Goal: Transaction & Acquisition: Book appointment/travel/reservation

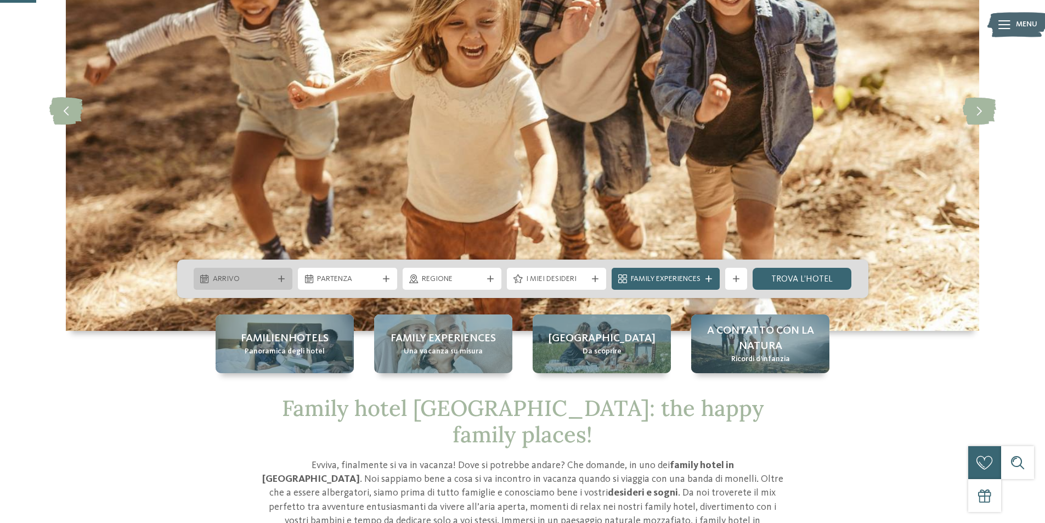
click at [267, 278] on span "Arrivo" at bounding box center [243, 279] width 61 height 11
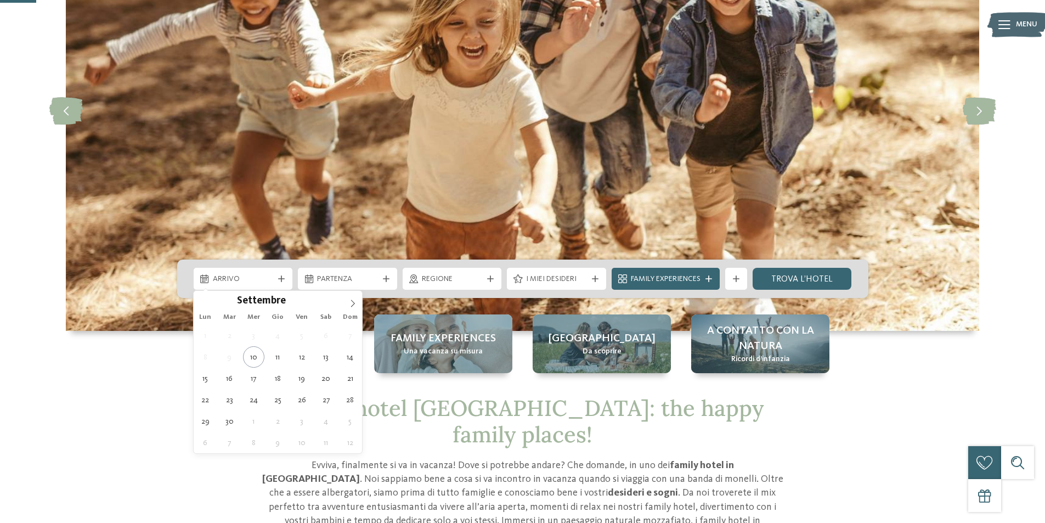
click at [350, 309] on div "Lun Mar Mer Gio Ven Sab Dom" at bounding box center [278, 316] width 169 height 15
click at [350, 302] on icon at bounding box center [353, 304] width 8 height 8
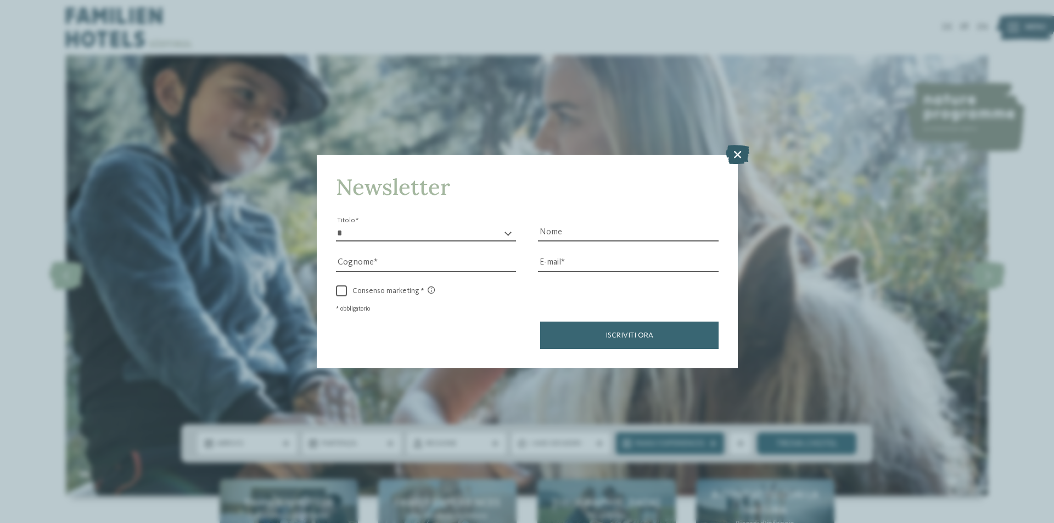
click at [734, 150] on icon at bounding box center [737, 154] width 24 height 19
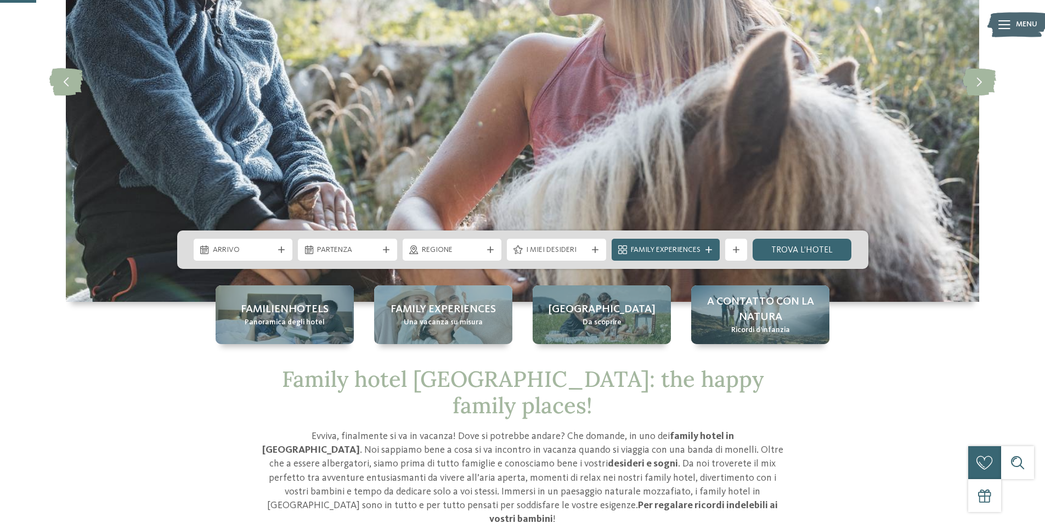
scroll to position [274, 0]
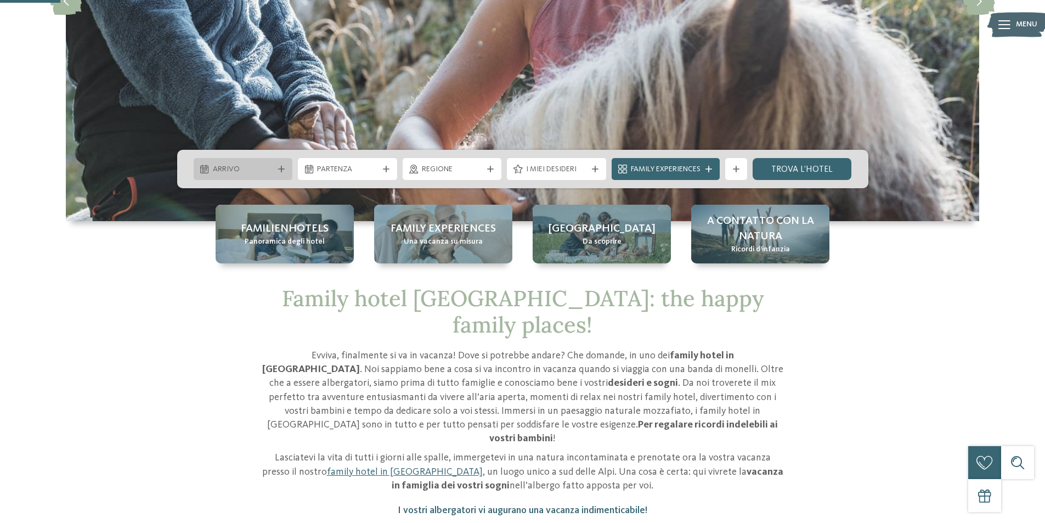
click at [245, 176] on div "Arrivo" at bounding box center [243, 169] width 99 height 22
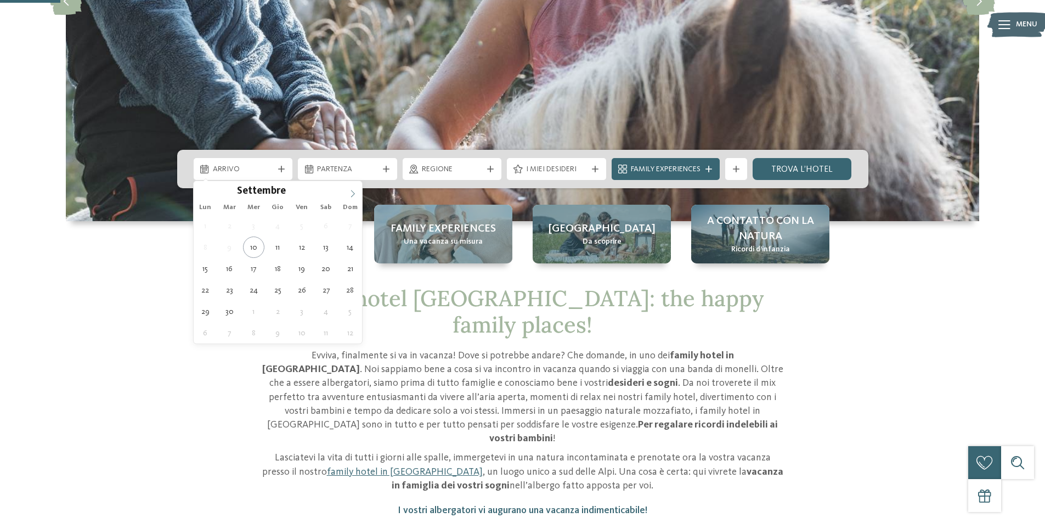
click at [357, 194] on icon at bounding box center [353, 194] width 8 height 8
click at [354, 193] on icon at bounding box center [353, 193] width 4 height 7
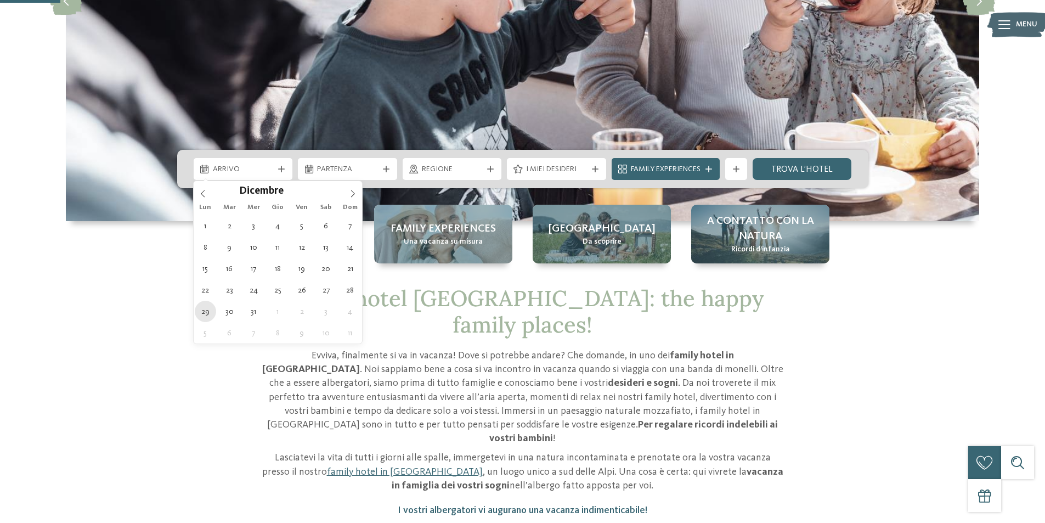
type div "[DATE]"
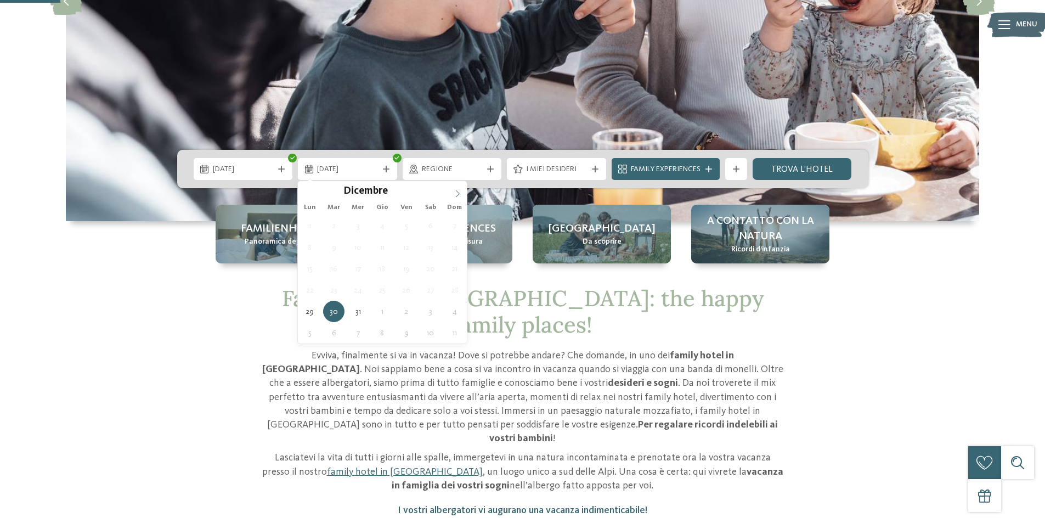
type input "****"
click at [465, 193] on span at bounding box center [457, 190] width 19 height 19
type div "01.01.2026"
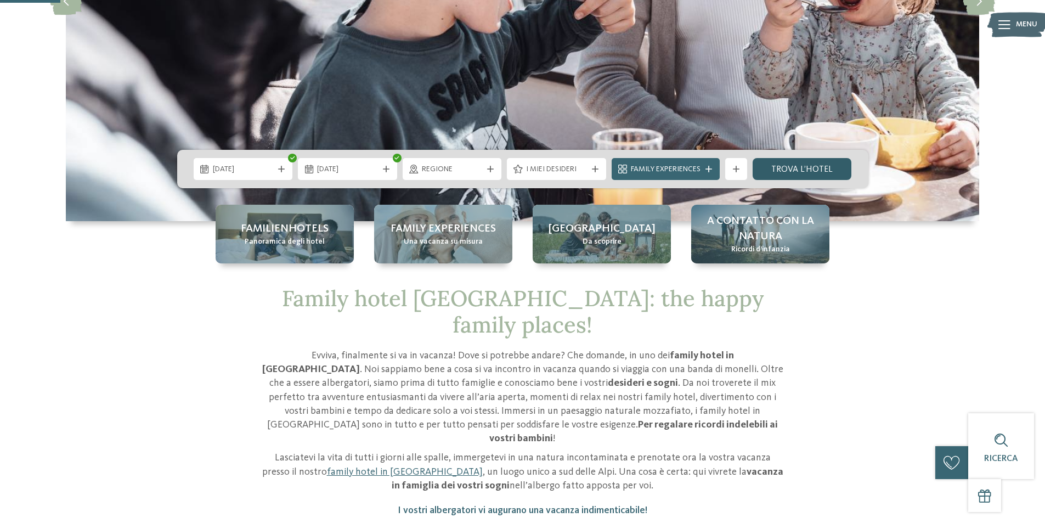
click at [795, 167] on link "trova l’hotel" at bounding box center [802, 169] width 99 height 22
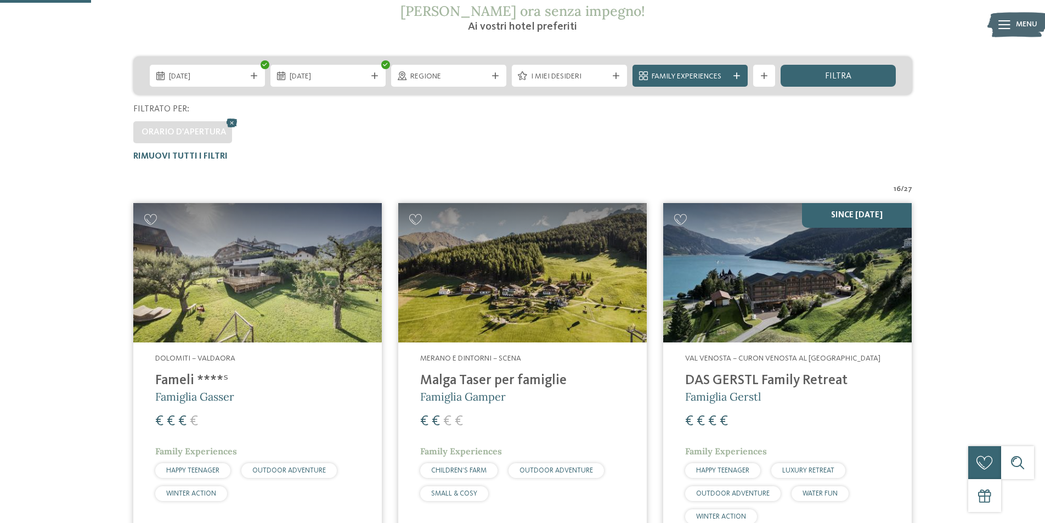
scroll to position [250, 0]
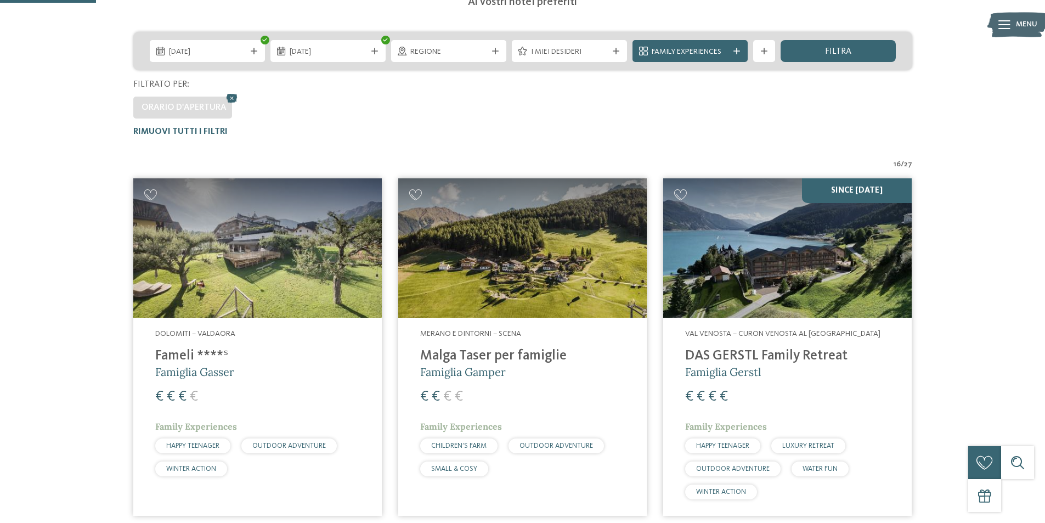
click at [318, 236] on img at bounding box center [257, 248] width 249 height 140
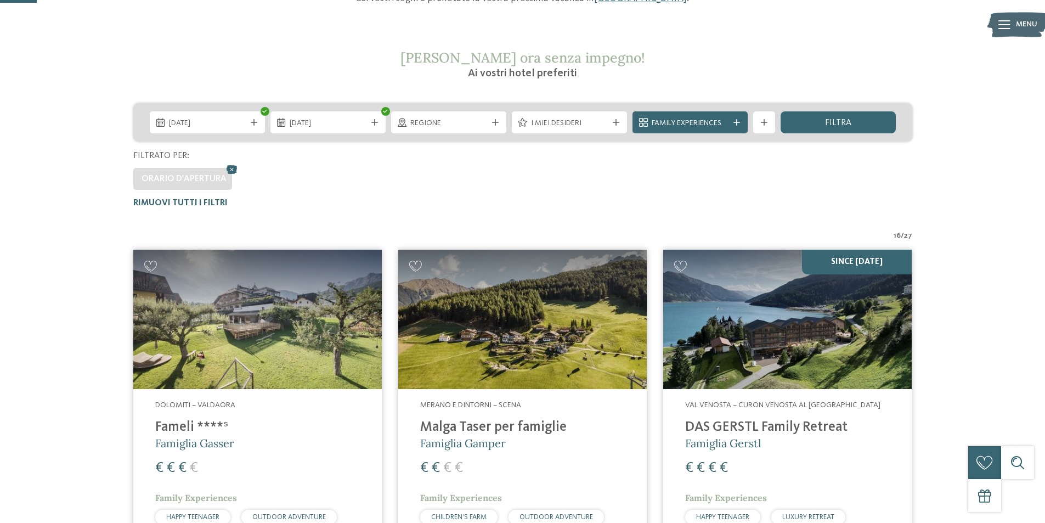
scroll to position [86, 0]
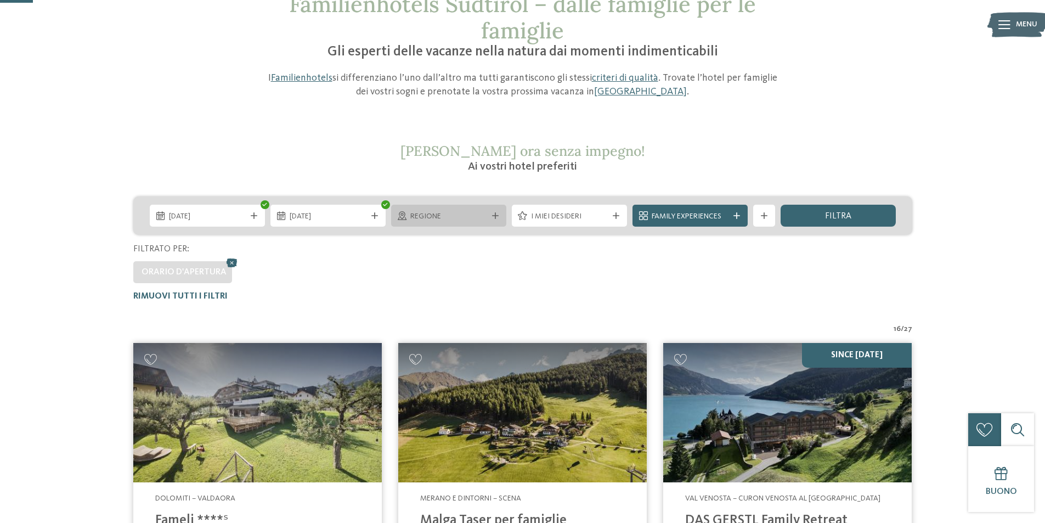
click at [469, 219] on span "Regione" at bounding box center [448, 216] width 77 height 11
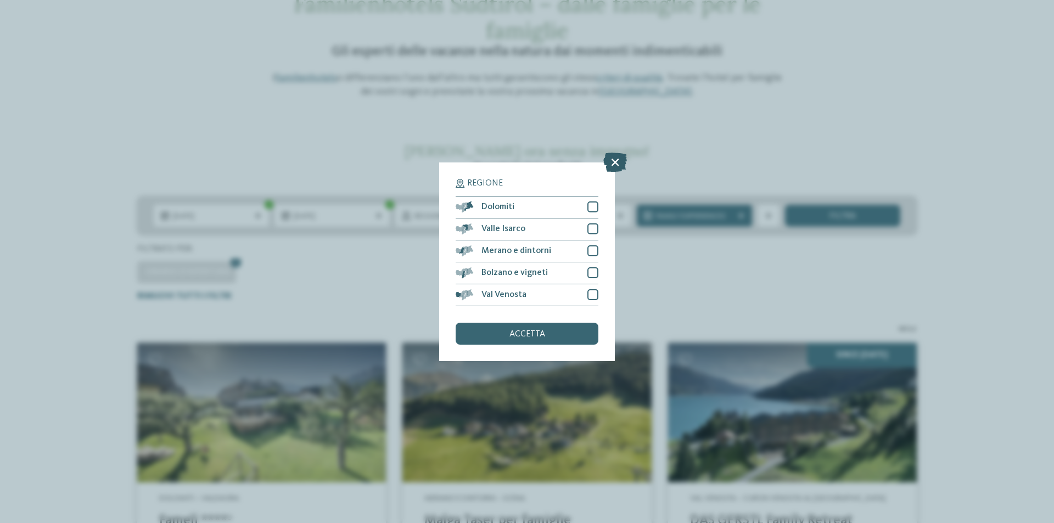
click at [621, 162] on icon at bounding box center [615, 161] width 24 height 19
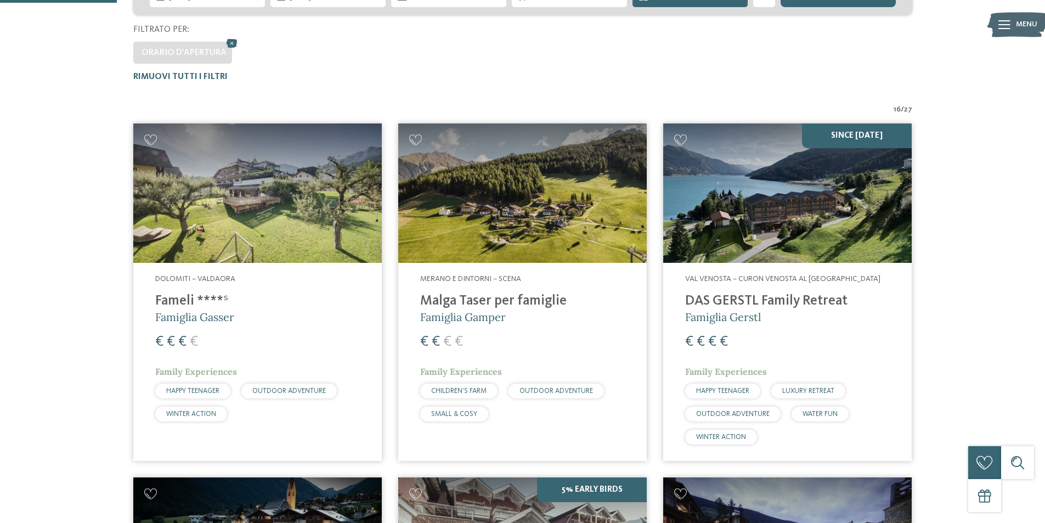
scroll to position [415, 0]
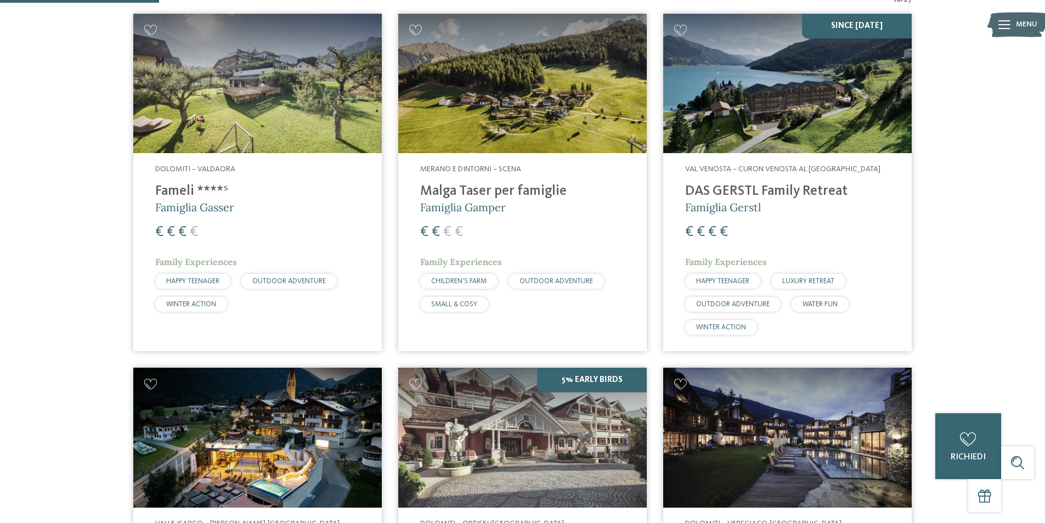
click at [535, 160] on div "Merano e dintorni – Scena Malga Taser per famiglie Famiglia Gamper € € € € Fami…" at bounding box center [522, 240] width 249 height 174
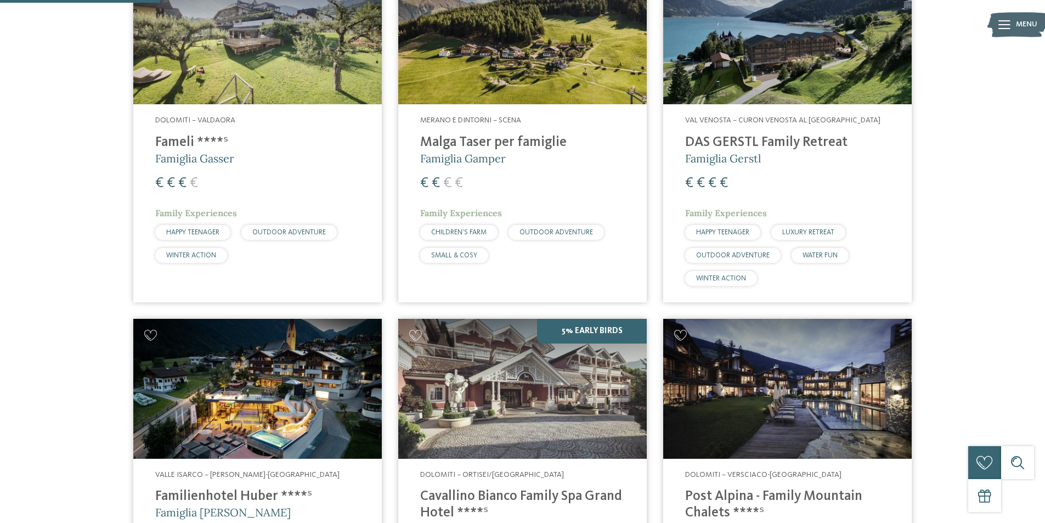
scroll to position [579, 0]
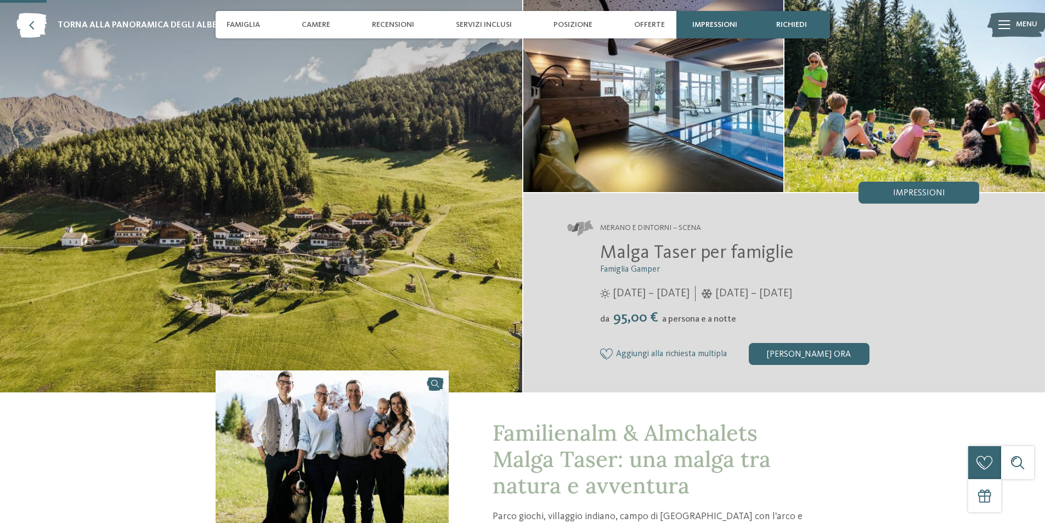
scroll to position [53, 0]
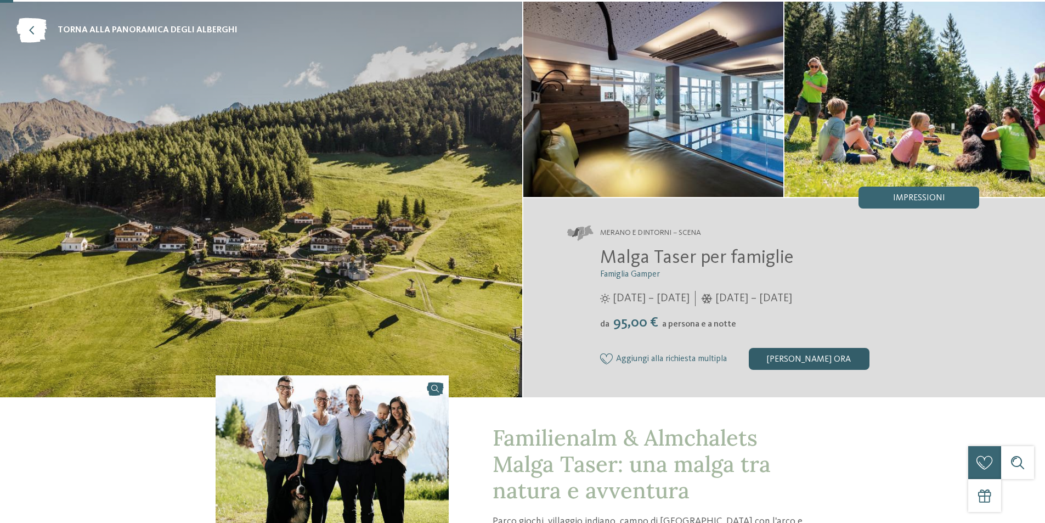
click at [806, 357] on div "[PERSON_NAME] ora" at bounding box center [809, 359] width 121 height 22
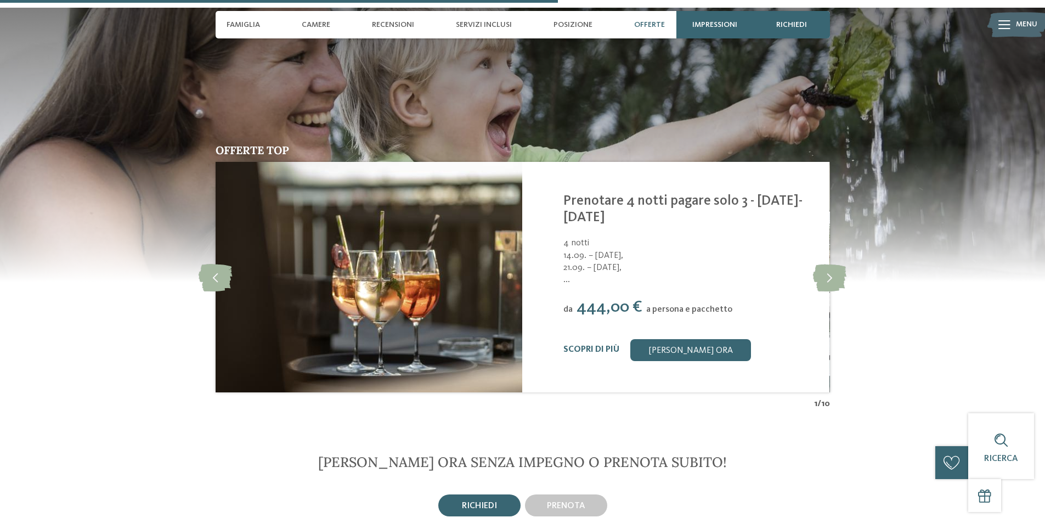
scroll to position [2251, 0]
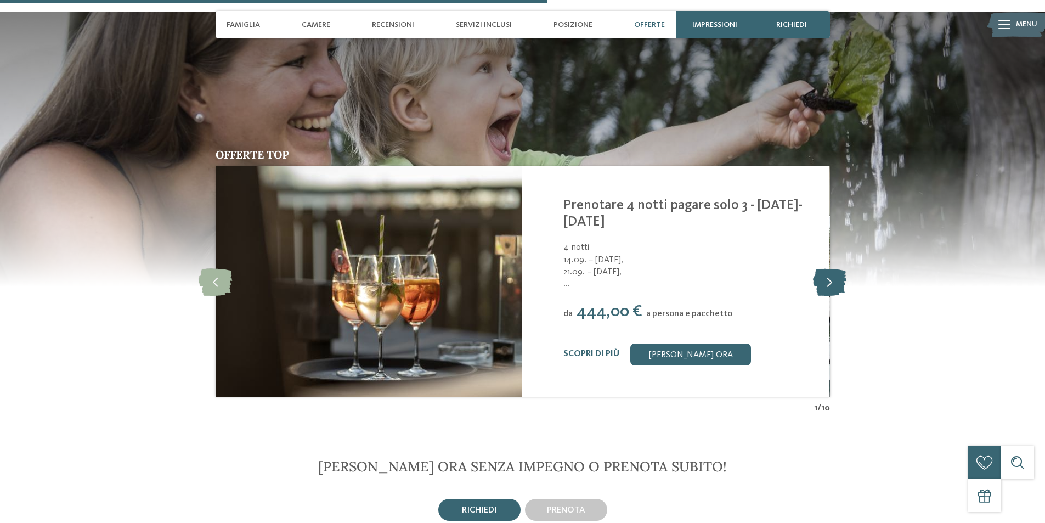
click at [827, 269] on icon at bounding box center [829, 281] width 33 height 27
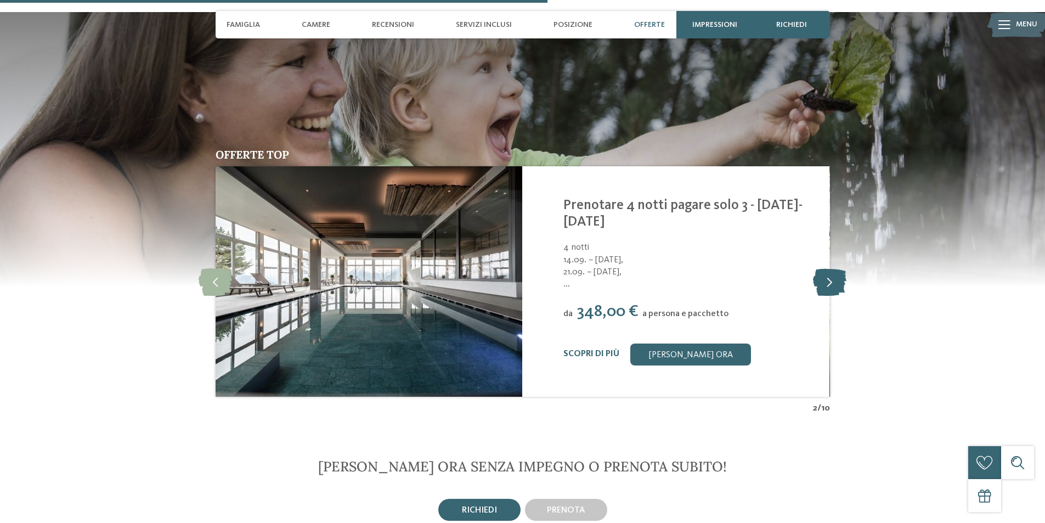
click at [827, 269] on icon at bounding box center [829, 281] width 33 height 27
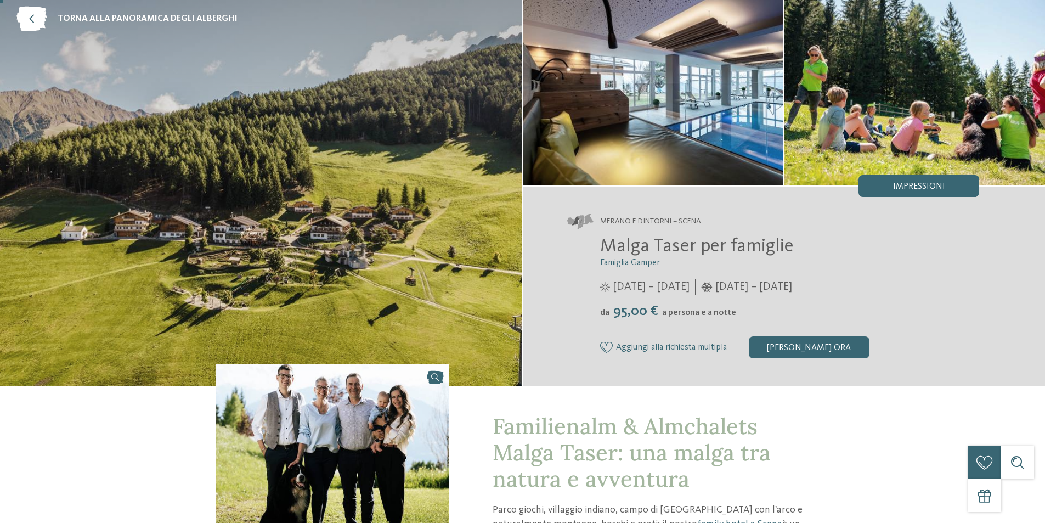
scroll to position [0, 0]
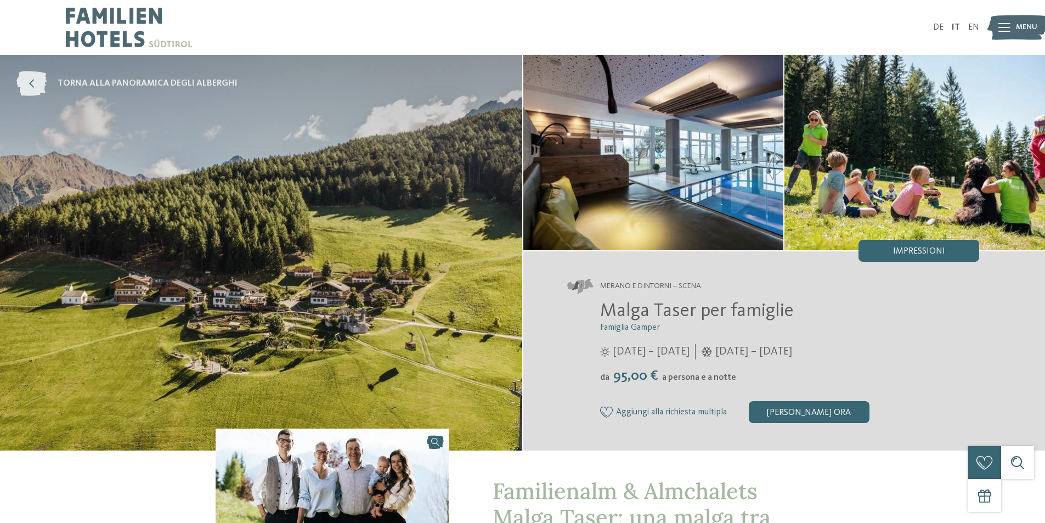
click at [40, 77] on icon at bounding box center [31, 83] width 30 height 25
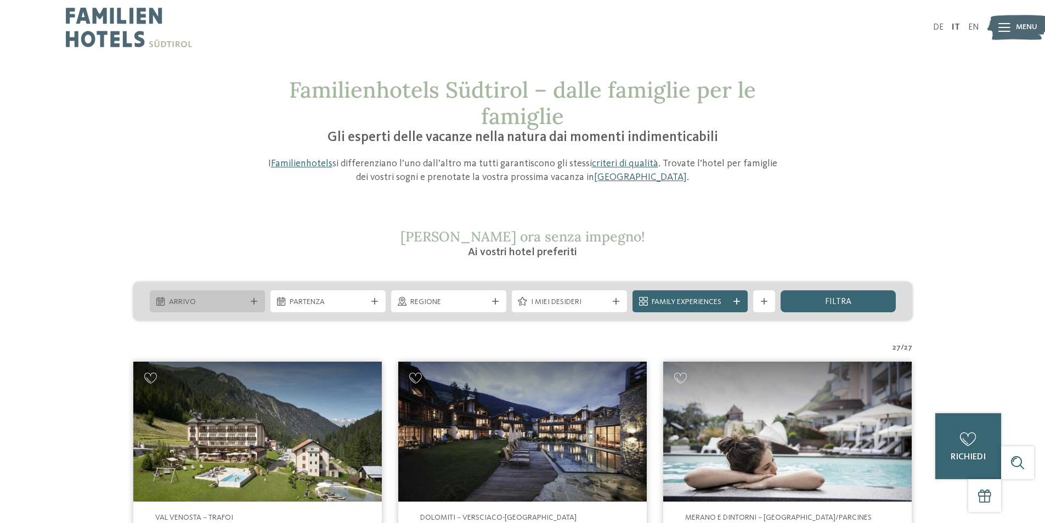
click at [205, 309] on div "Arrivo" at bounding box center [207, 301] width 115 height 22
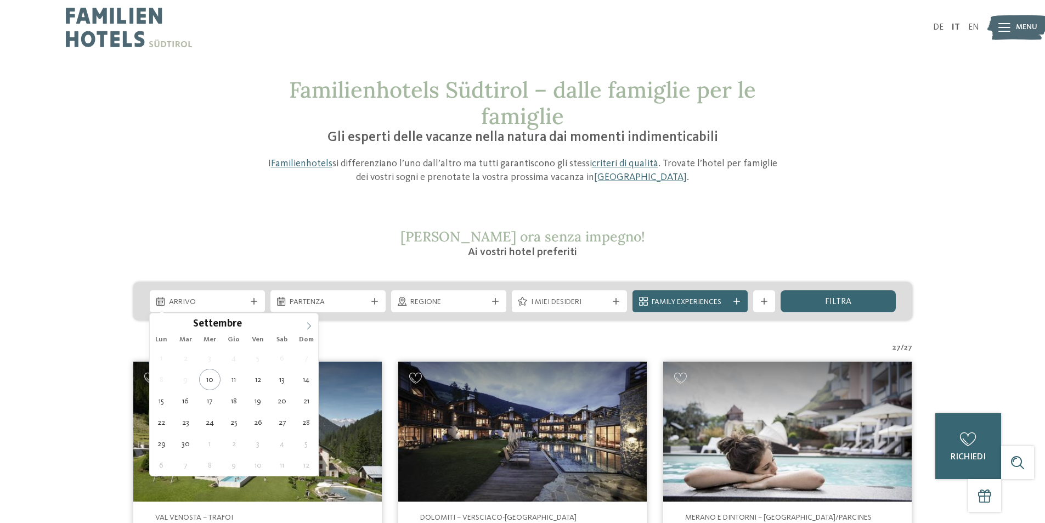
click at [312, 325] on icon at bounding box center [309, 326] width 8 height 8
click at [311, 324] on icon at bounding box center [309, 326] width 8 height 8
type div "[DATE]"
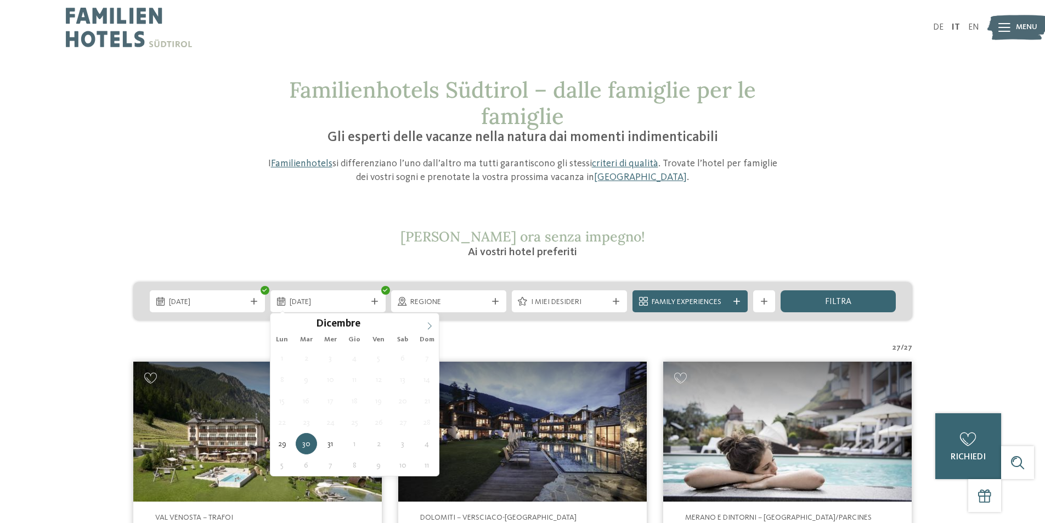
type input "****"
click at [426, 326] on icon at bounding box center [430, 326] width 8 height 8
type div "[DATE]"
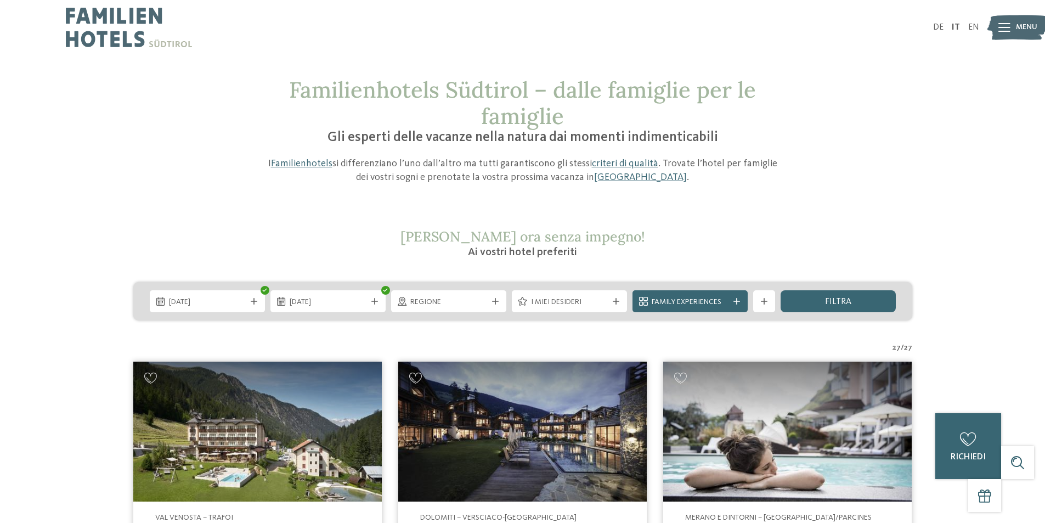
click at [820, 303] on div "filtra" at bounding box center [838, 301] width 115 height 22
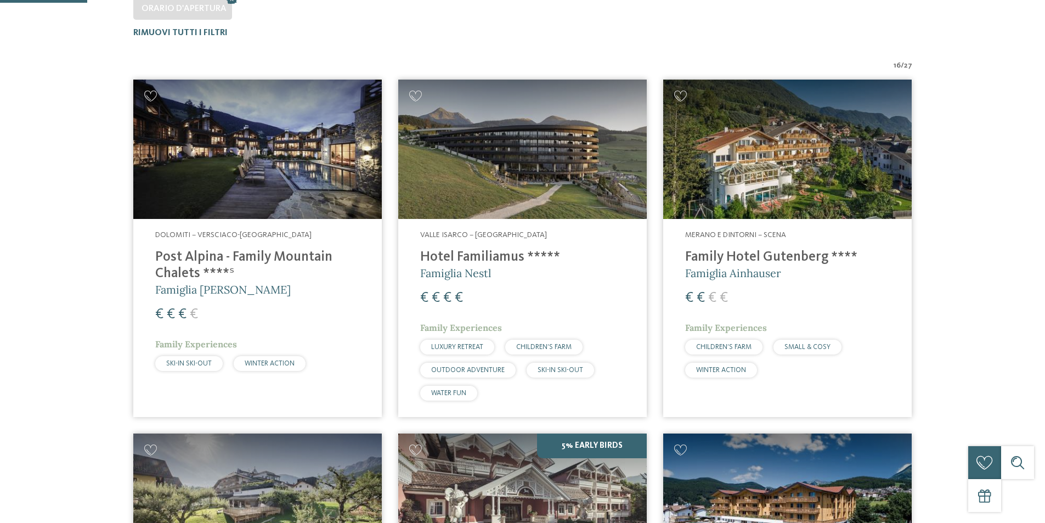
scroll to position [360, 0]
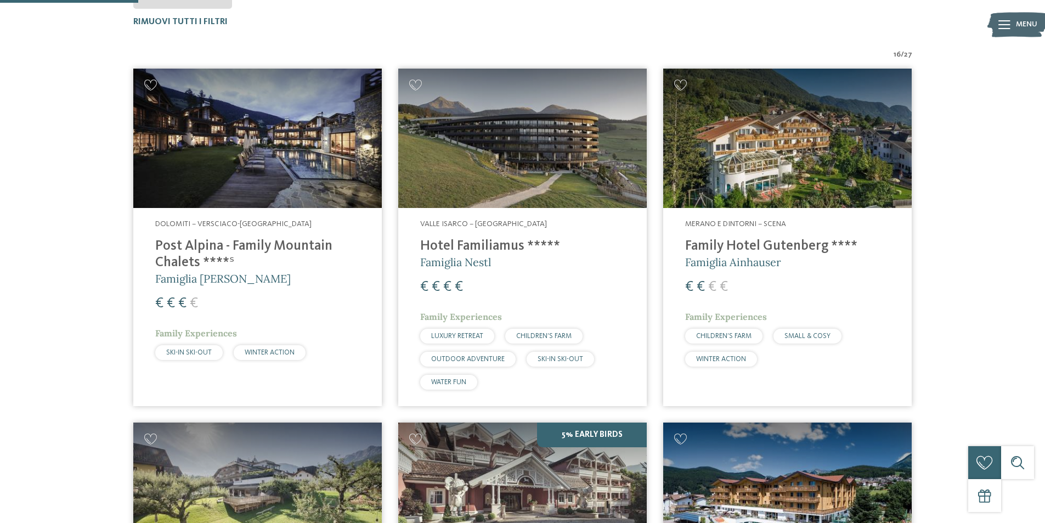
click at [246, 247] on h4 "Post Alpina - Family Mountain Chalets ****ˢ" at bounding box center [257, 254] width 205 height 33
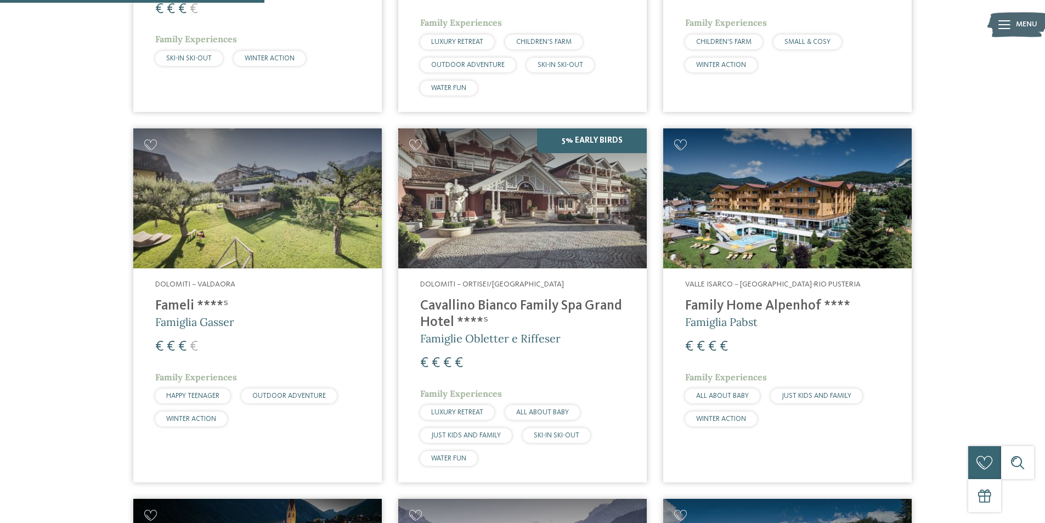
scroll to position [689, 0]
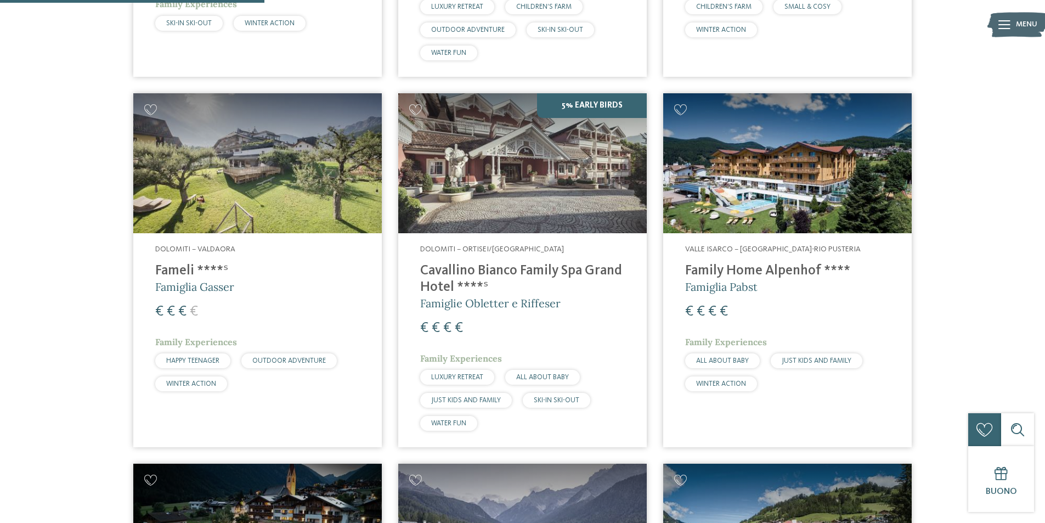
click at [234, 281] on span "Famiglia Gasser" at bounding box center [194, 287] width 79 height 14
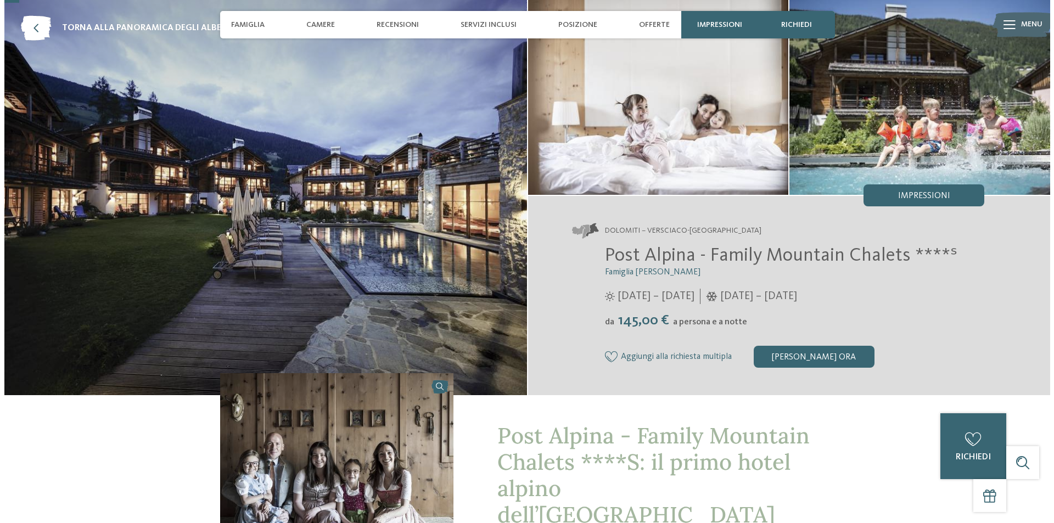
scroll to position [55, 0]
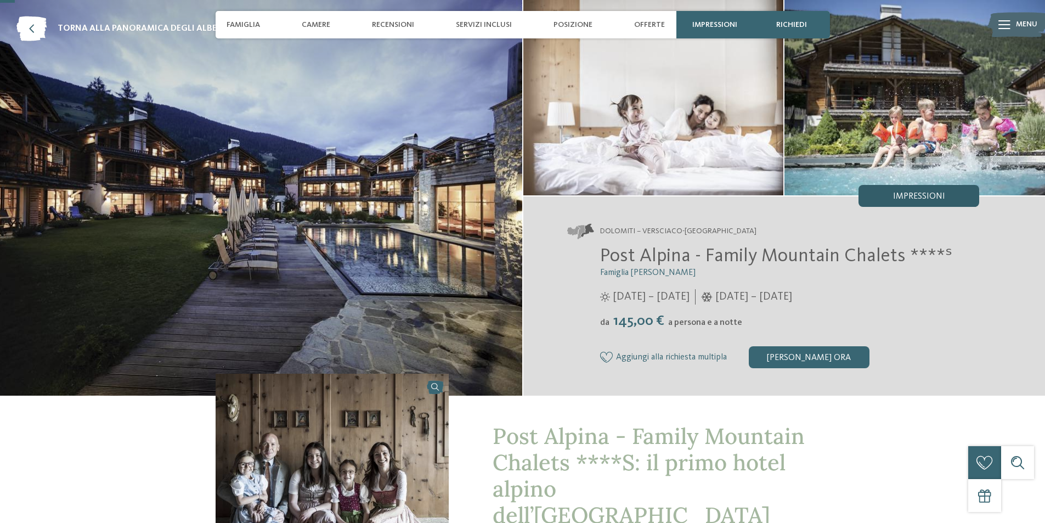
click at [900, 195] on span "Impressioni" at bounding box center [919, 196] width 52 height 9
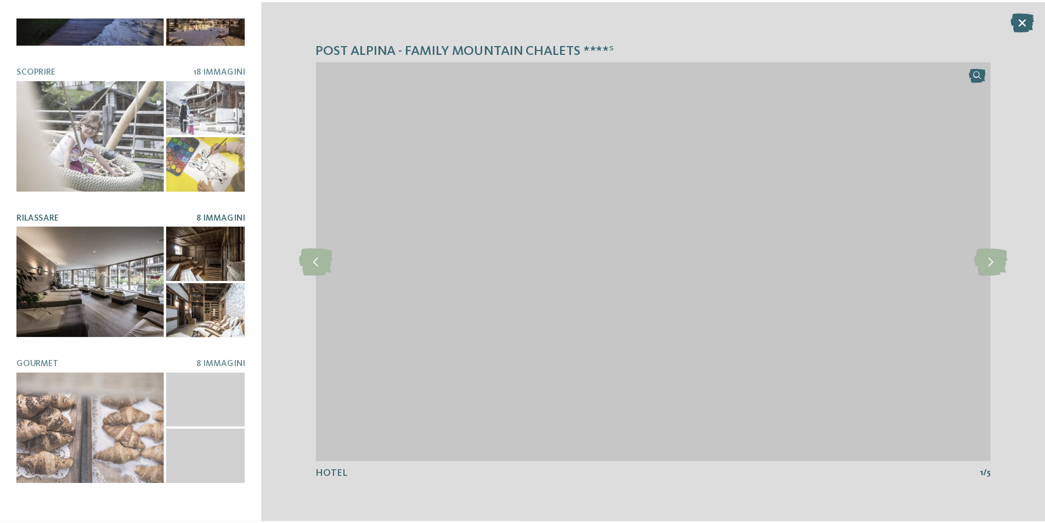
scroll to position [209, 0]
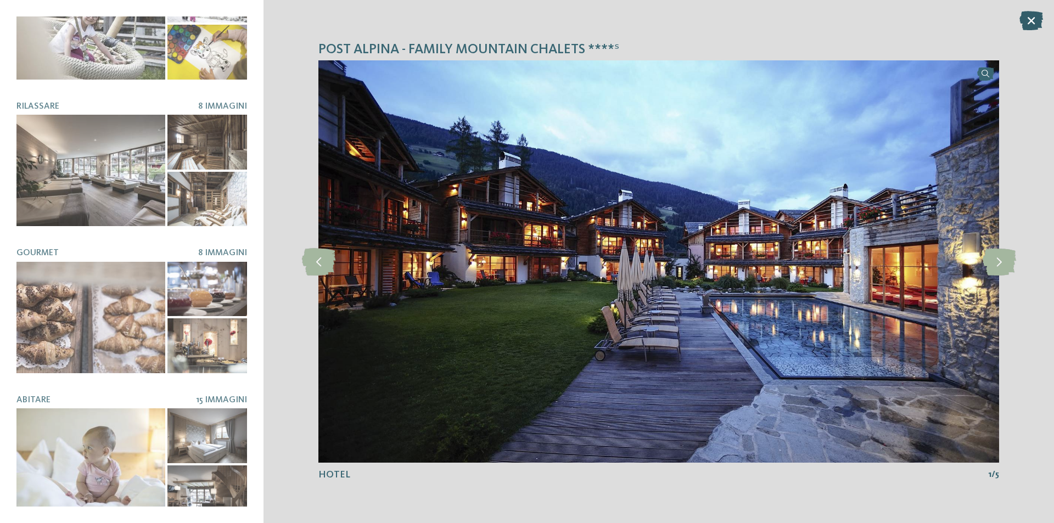
click at [1038, 16] on icon at bounding box center [1031, 20] width 24 height 19
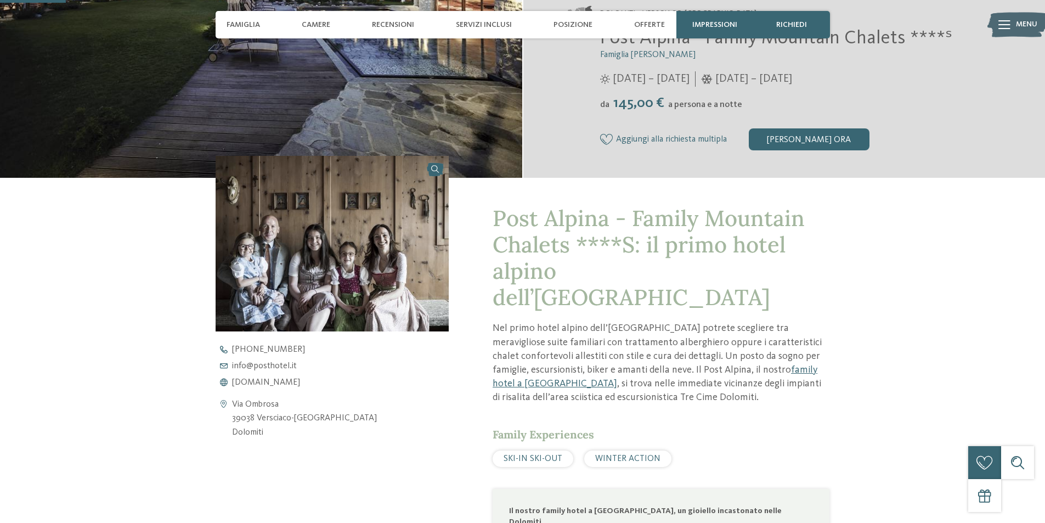
scroll to position [274, 0]
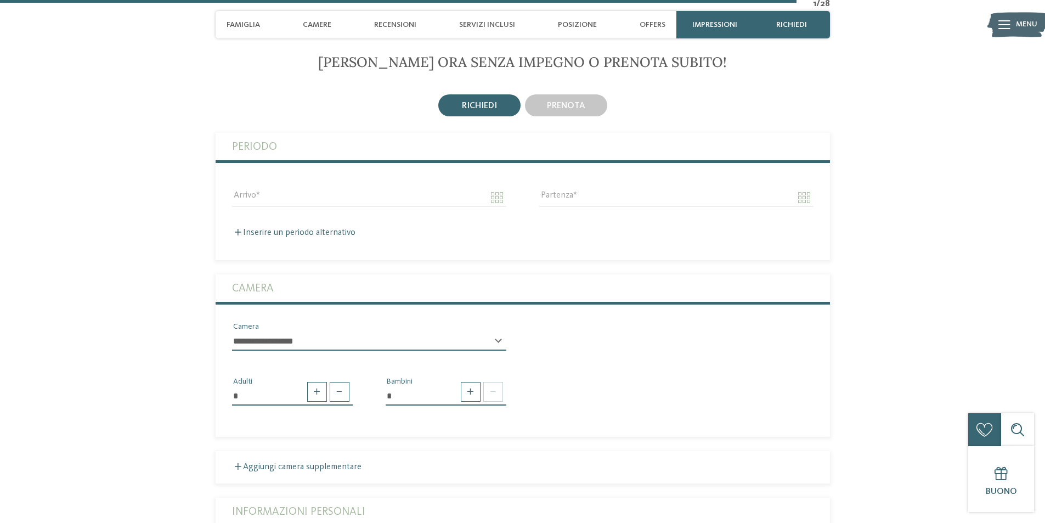
scroll to position [2634, 0]
